Goal: Task Accomplishment & Management: Manage account settings

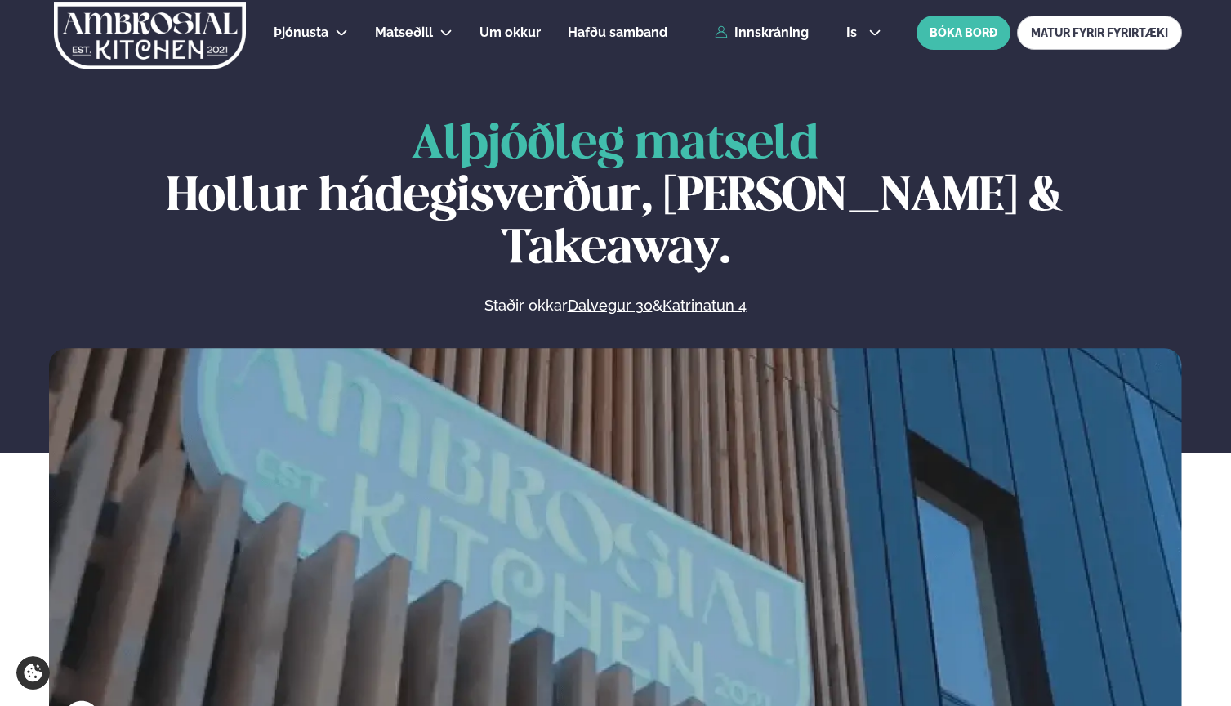
click at [847, 29] on span "is" at bounding box center [855, 32] width 16 height 13
click at [854, 62] on link "en" at bounding box center [863, 62] width 61 height 33
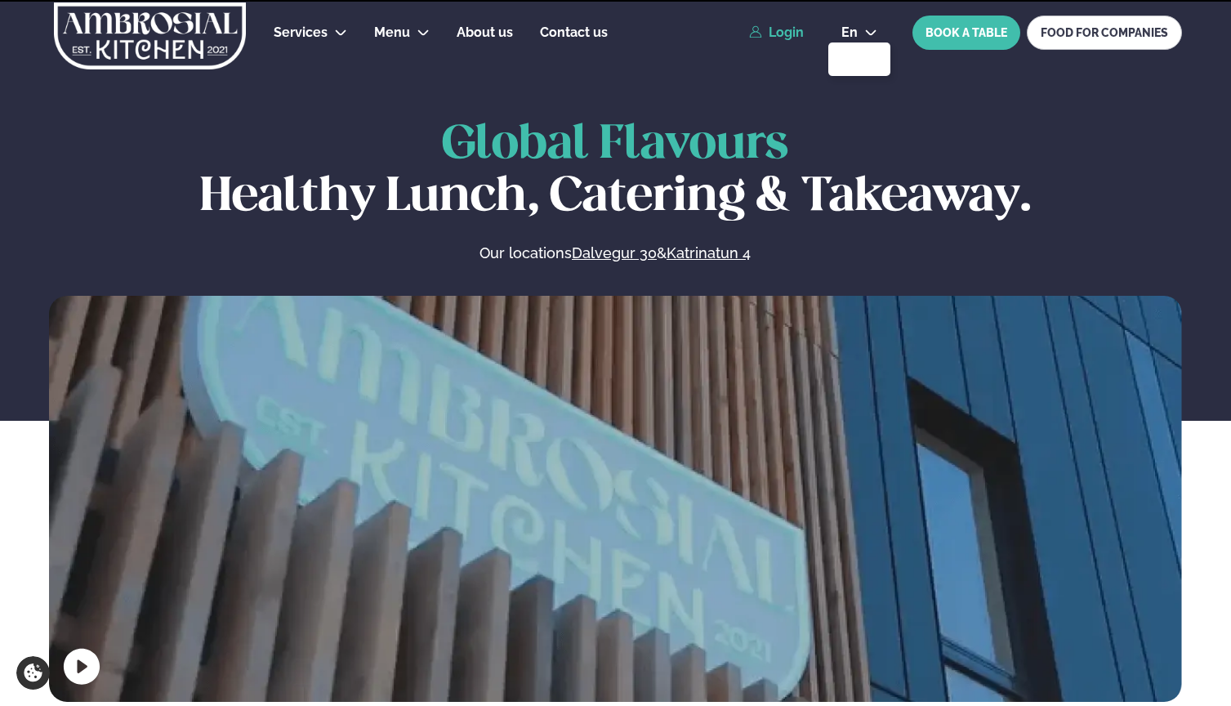
click at [783, 31] on link "Login" at bounding box center [776, 32] width 55 height 15
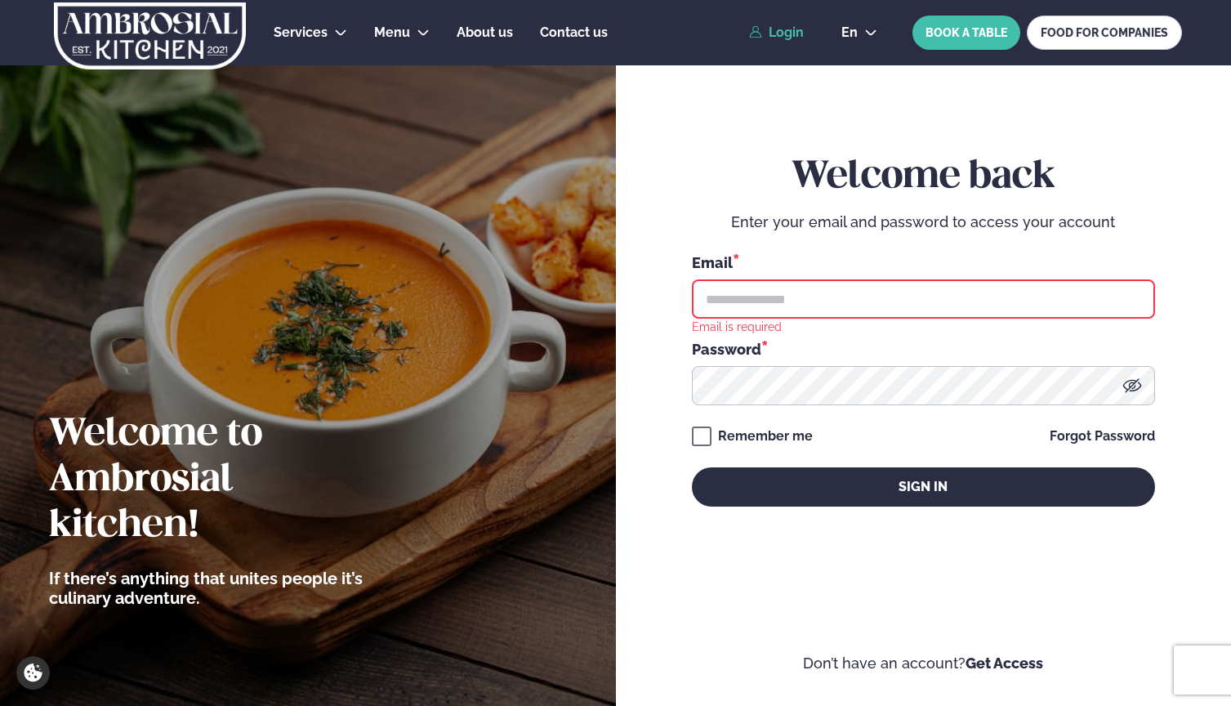
type input "**********"
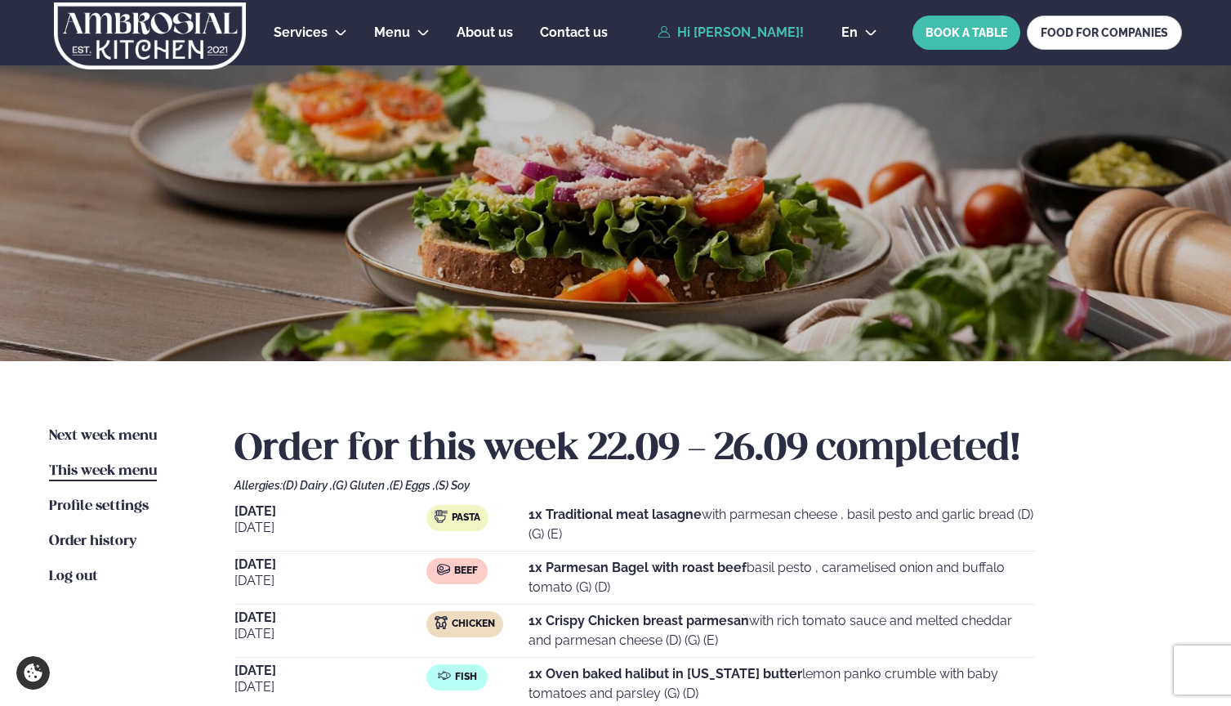
scroll to position [323, 0]
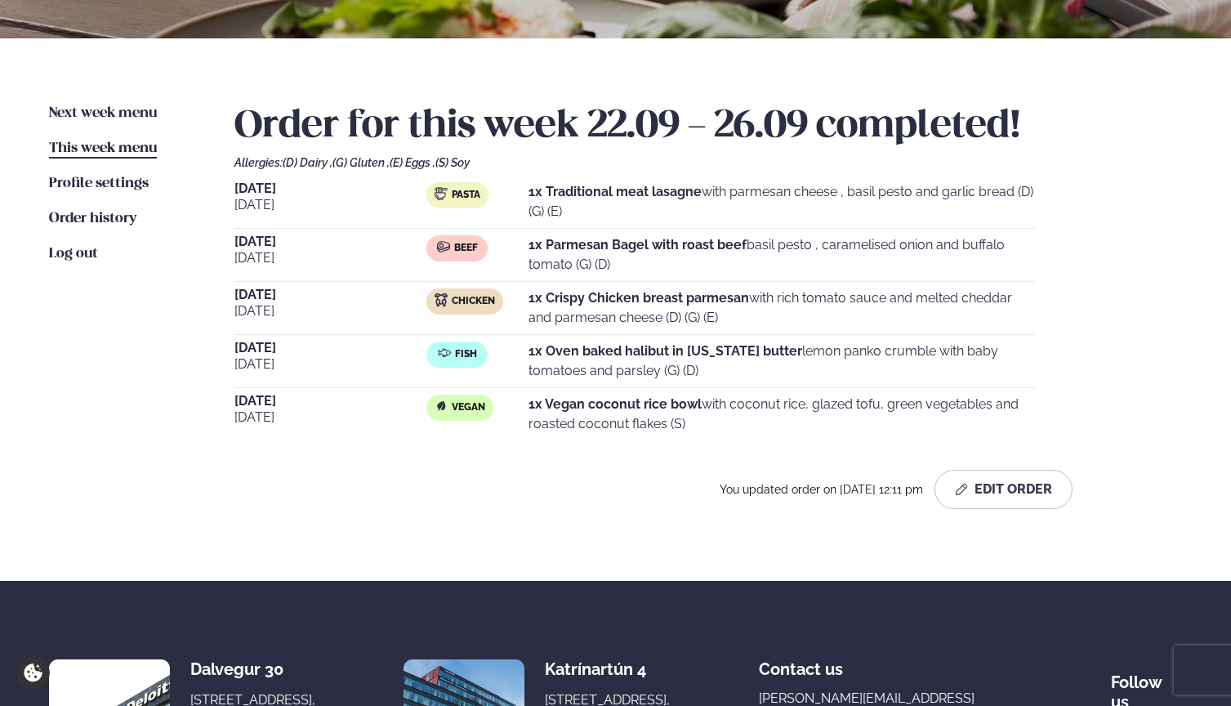
drag, startPoint x: 794, startPoint y: 351, endPoint x: 800, endPoint y: 371, distance: 20.4
click at [800, 371] on p "1x Oven baked halibut in [US_STATE] butter lemon panko crumble with baby tomato…" at bounding box center [782, 361] width 507 height 39
click at [817, 352] on p "1x Oven baked halibut in [US_STATE] butter lemon panko crumble with baby tomato…" at bounding box center [782, 361] width 507 height 39
drag, startPoint x: 861, startPoint y: 339, endPoint x: 968, endPoint y: 332, distance: 107.3
click at [968, 332] on div "[DATE] Pasta 1x Traditional meat lasagne with parmesan cheese , basil pesto and…" at bounding box center [709, 311] width 948 height 258
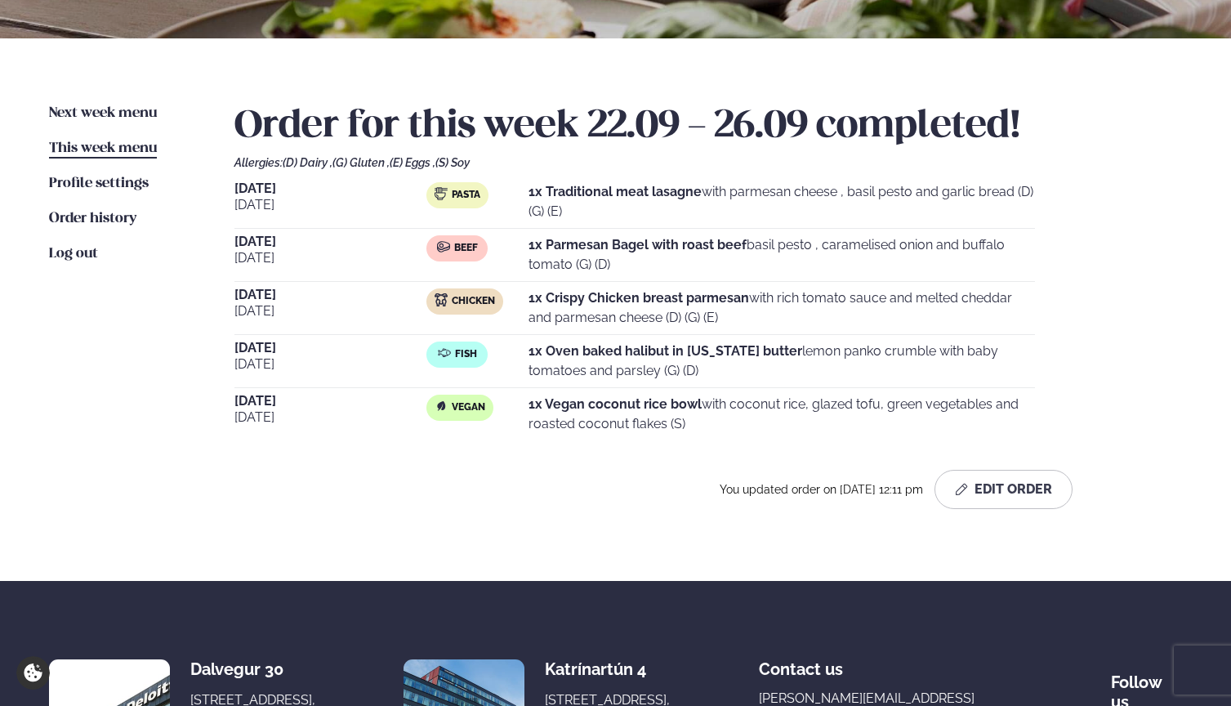
click at [842, 366] on p "1x Oven baked halibut in [US_STATE] butter lemon panko crumble with baby tomato…" at bounding box center [782, 361] width 507 height 39
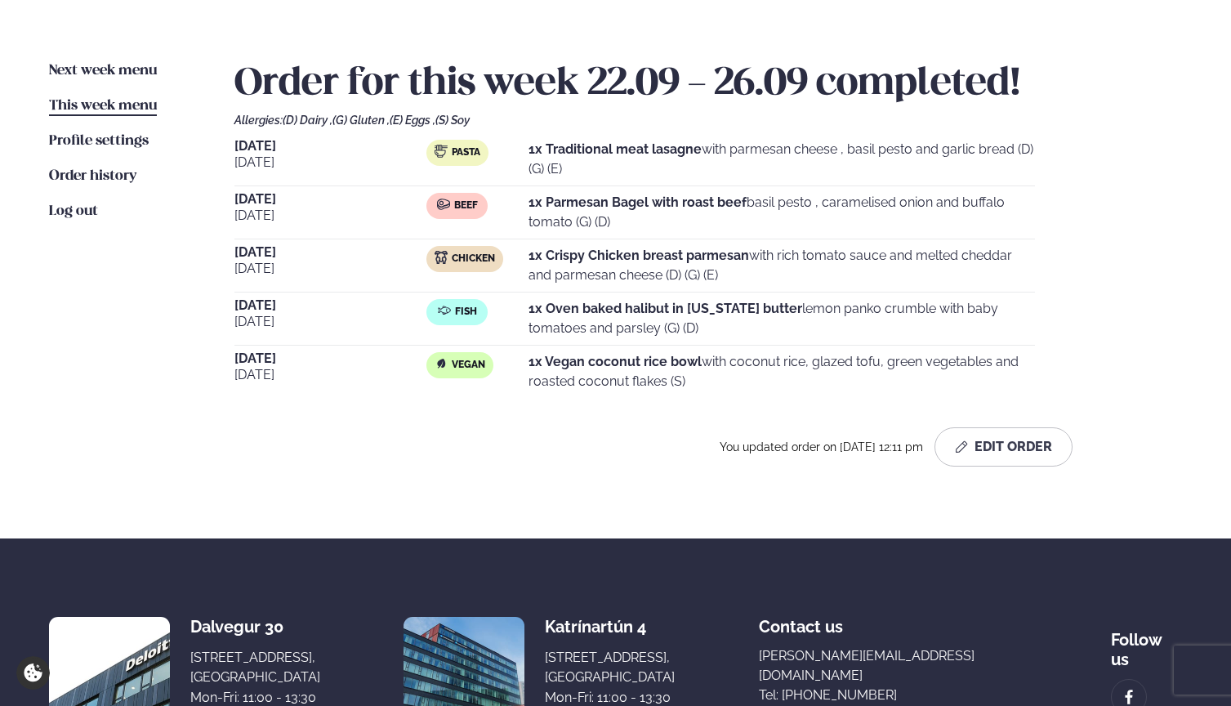
scroll to position [103, 0]
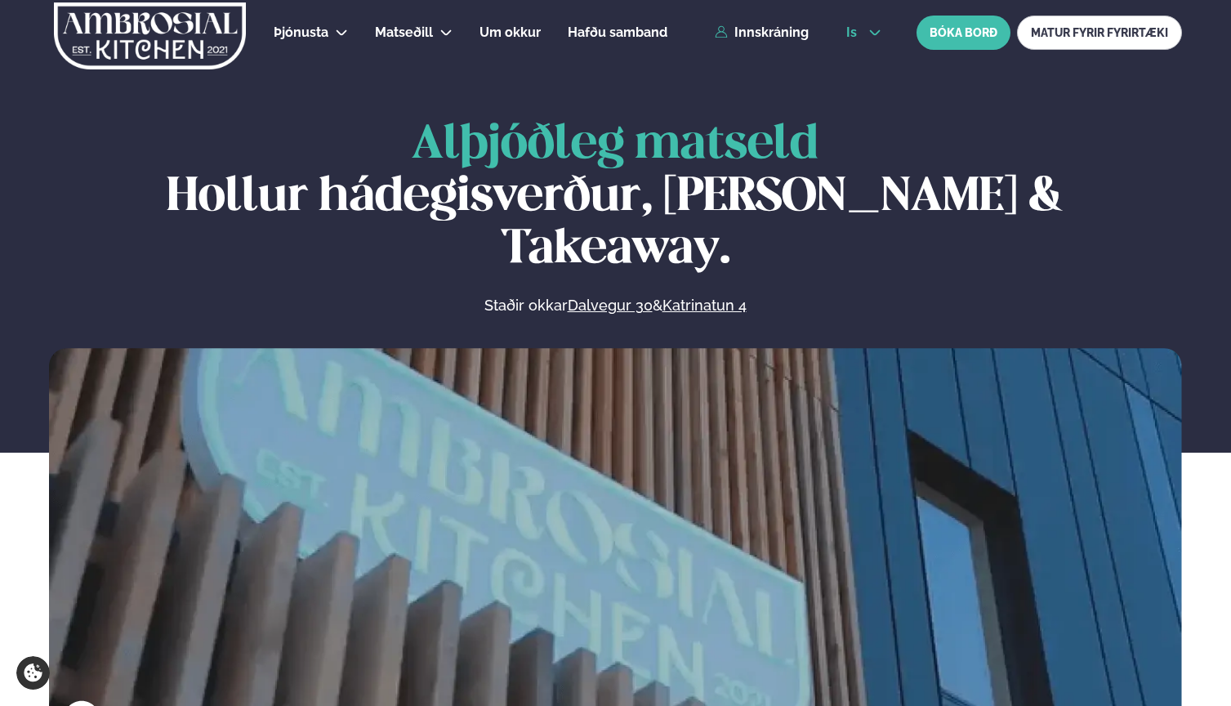
click at [849, 36] on span "is" at bounding box center [855, 32] width 16 height 13
click at [867, 60] on link "en" at bounding box center [863, 62] width 61 height 33
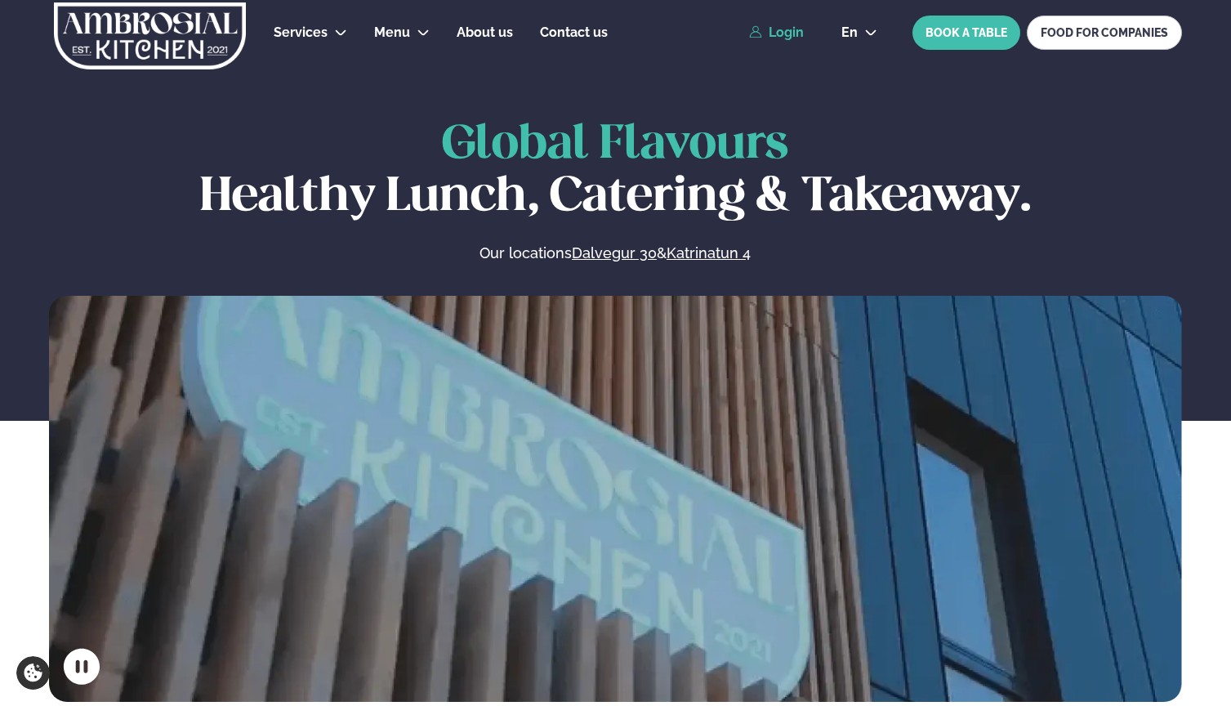
click at [789, 34] on link "Login" at bounding box center [776, 32] width 55 height 15
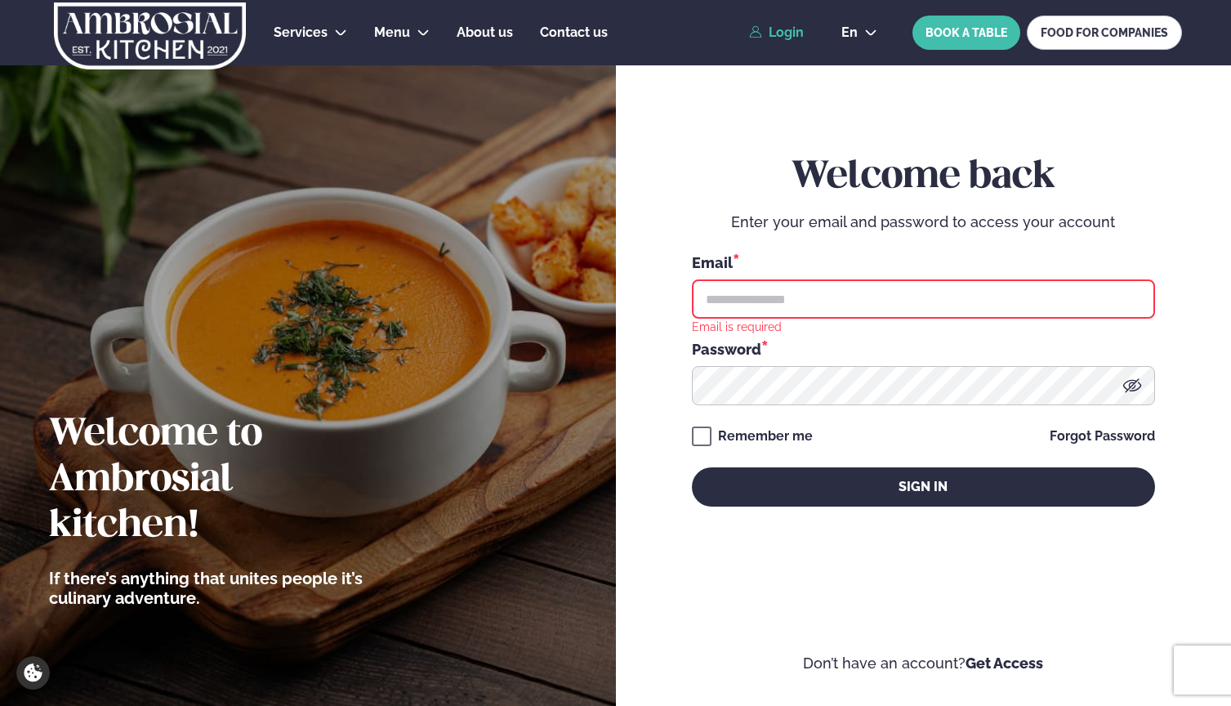
type input "**********"
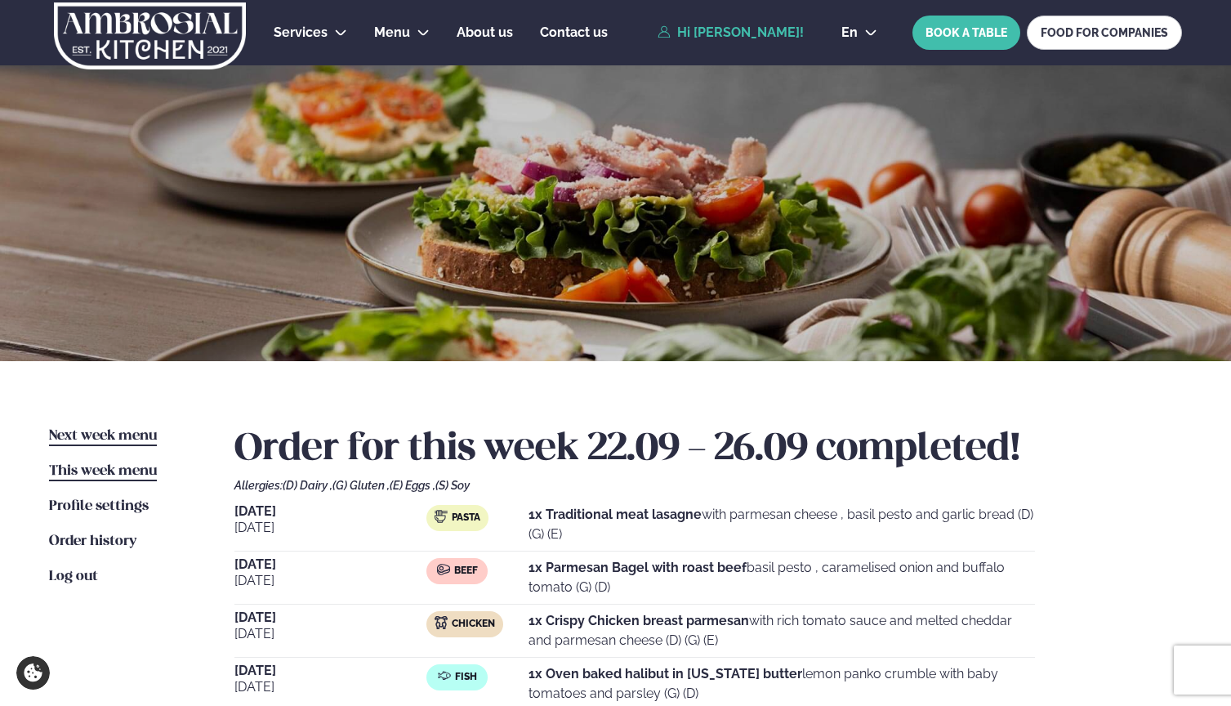
click at [136, 431] on span "Next week menu" at bounding box center [103, 436] width 108 height 14
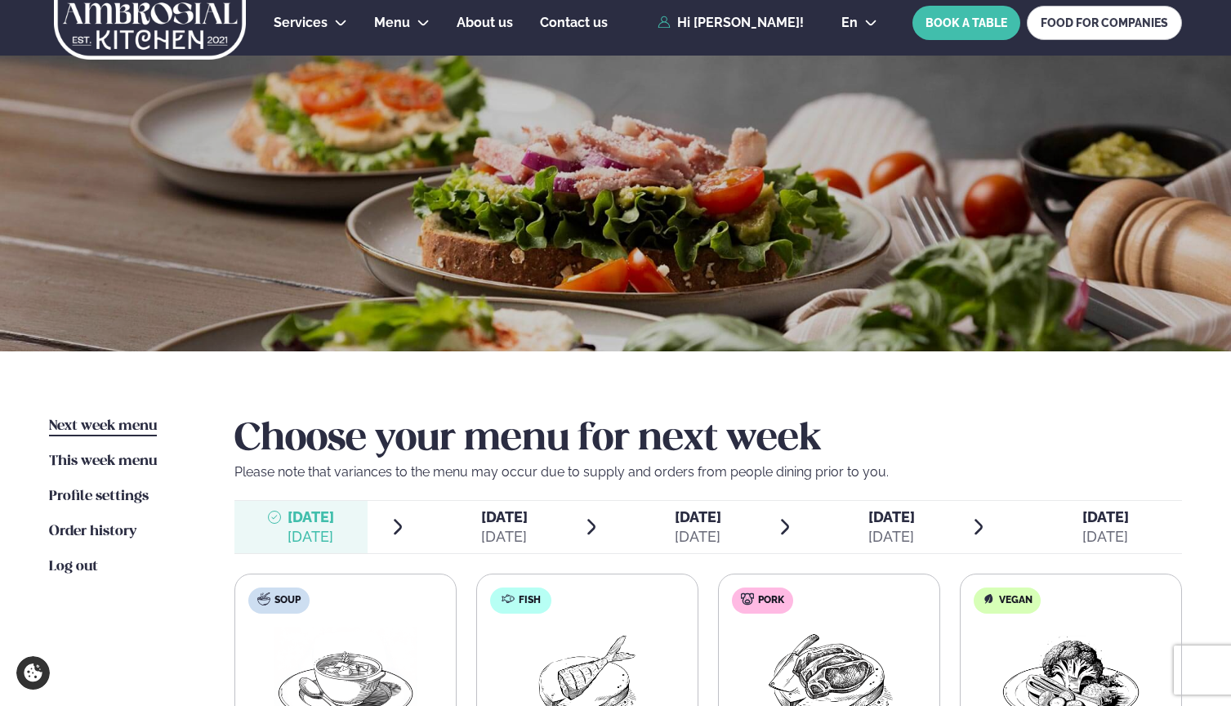
scroll to position [285, 0]
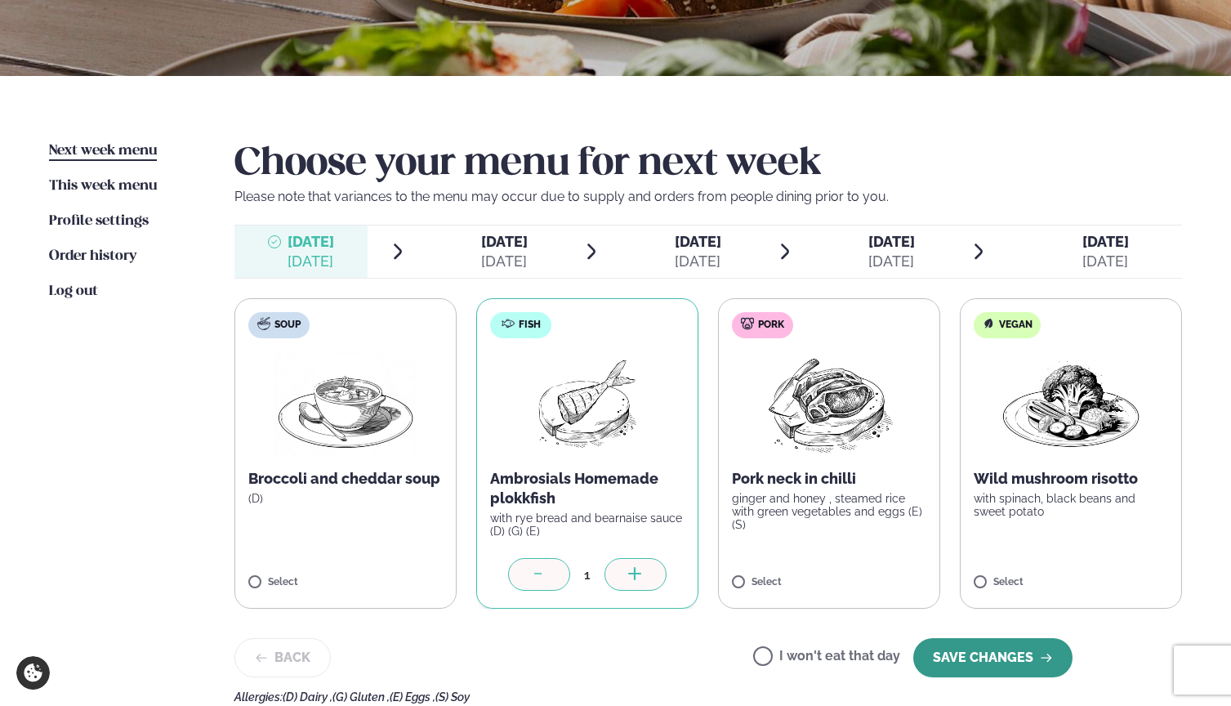
click at [981, 659] on button "SAVE CHANGES" at bounding box center [993, 657] width 159 height 39
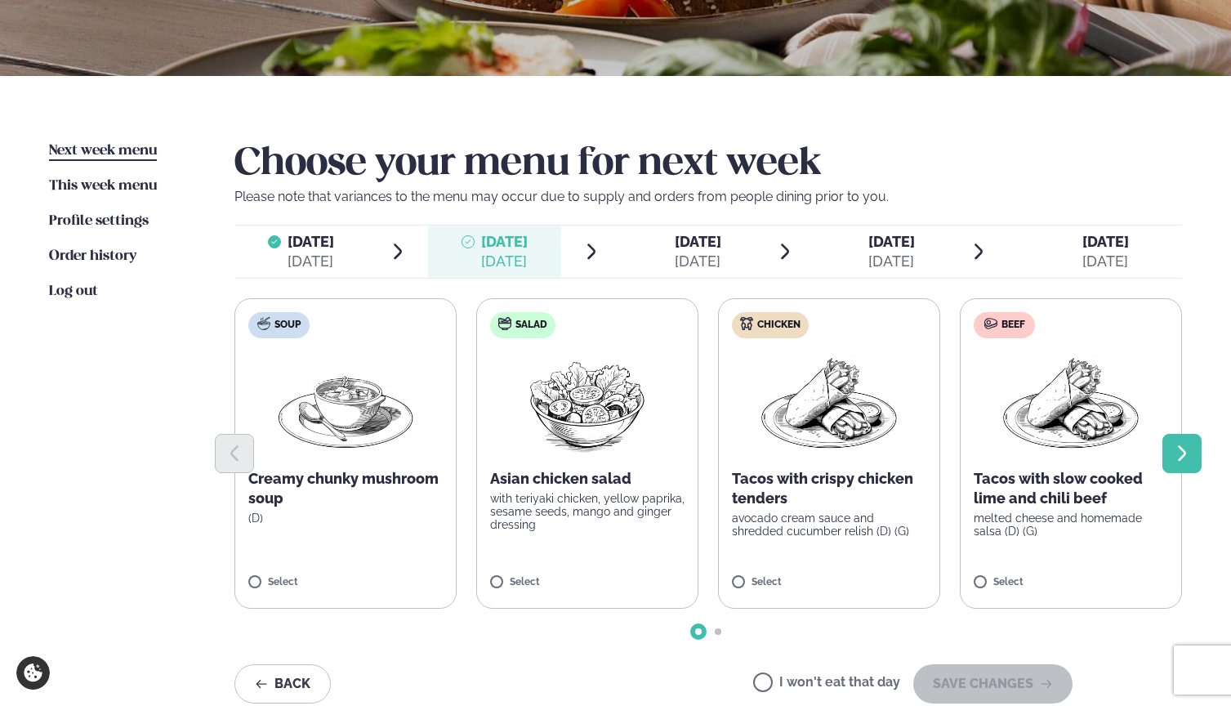
click at [1177, 460] on icon "Next slide" at bounding box center [1183, 454] width 20 height 20
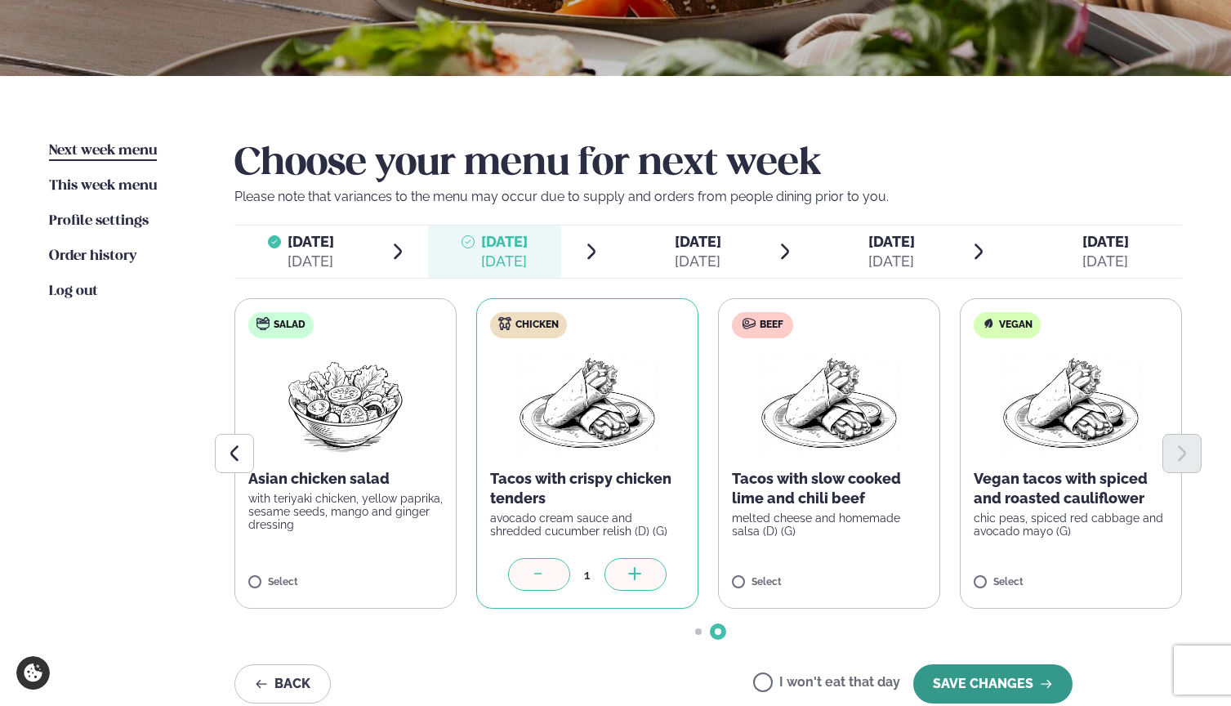
click at [1005, 681] on button "SAVE CHANGES" at bounding box center [993, 683] width 159 height 39
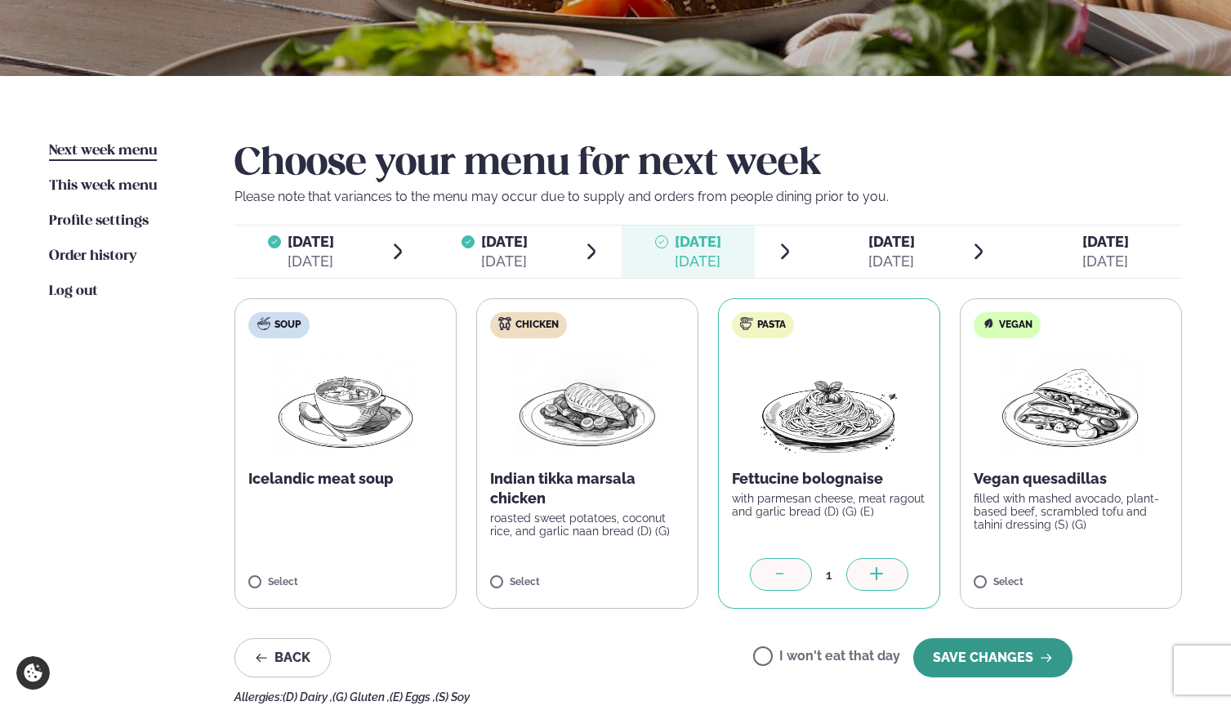
click at [1012, 660] on button "SAVE CHANGES" at bounding box center [993, 657] width 159 height 39
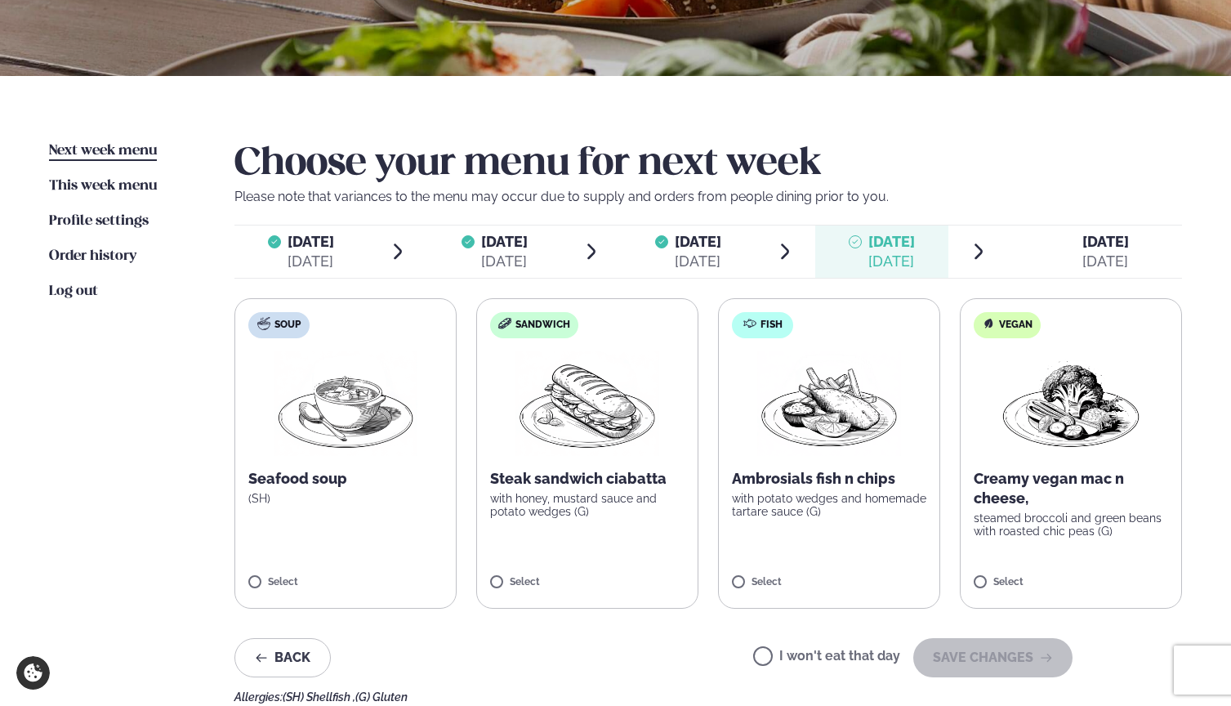
click at [967, 581] on label "Vegan Creamy vegan mac n cheese, steamed broccoli and green beans with roasted …" at bounding box center [1071, 453] width 222 height 311
click at [1008, 659] on button "SAVE CHANGES" at bounding box center [993, 657] width 159 height 39
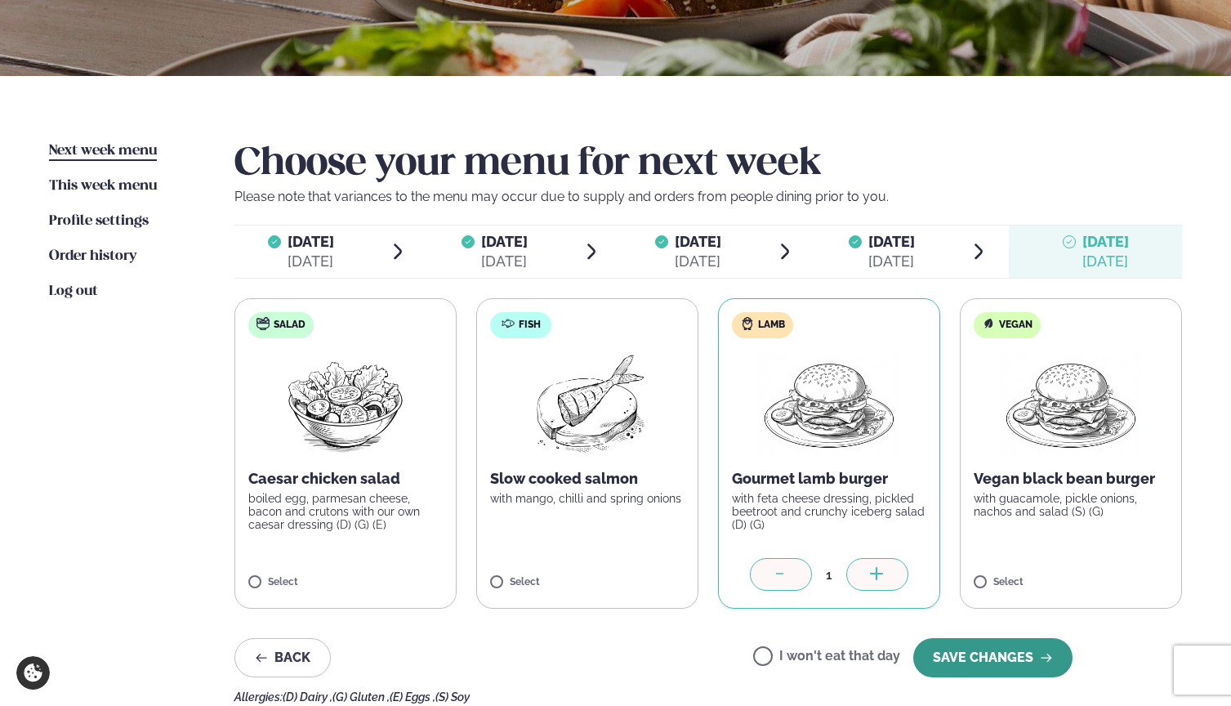
click at [993, 660] on button "SAVE CHANGES" at bounding box center [993, 657] width 159 height 39
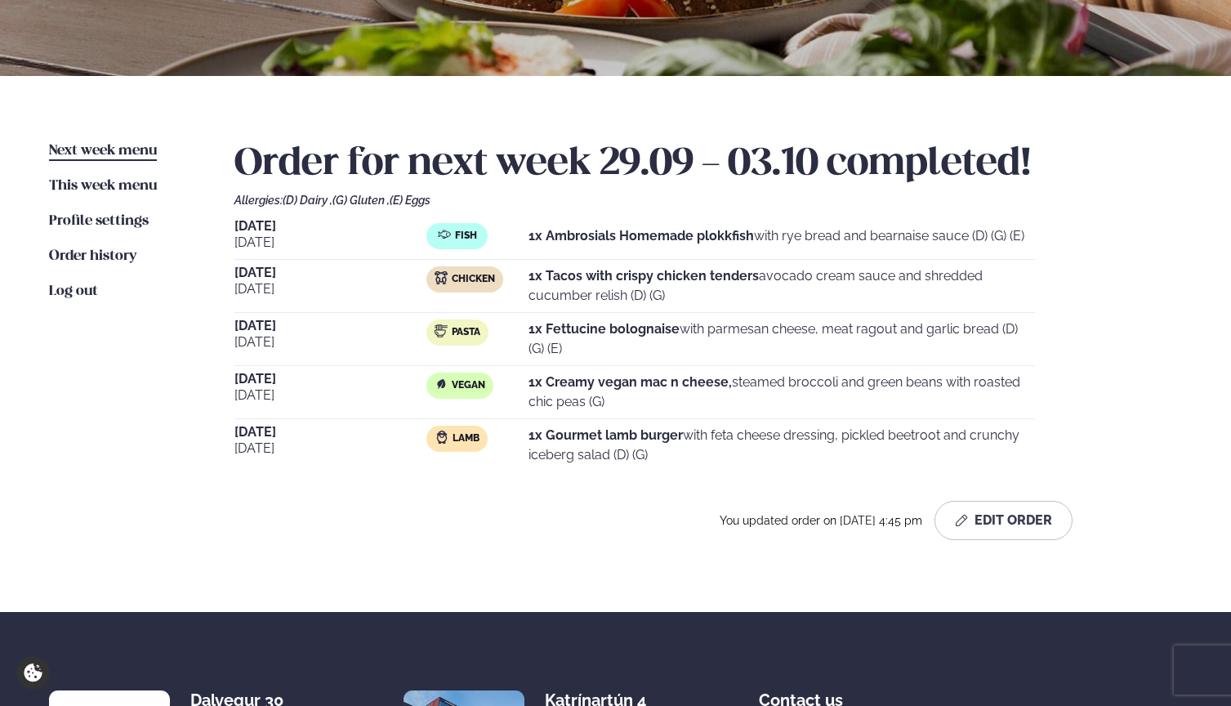
click at [1111, 354] on div "Monday Sep 29 Fish 1x Ambrosials Homemade plokkfish with rye bread and bearnais…" at bounding box center [709, 346] width 948 height 252
